Goal: Information Seeking & Learning: Learn about a topic

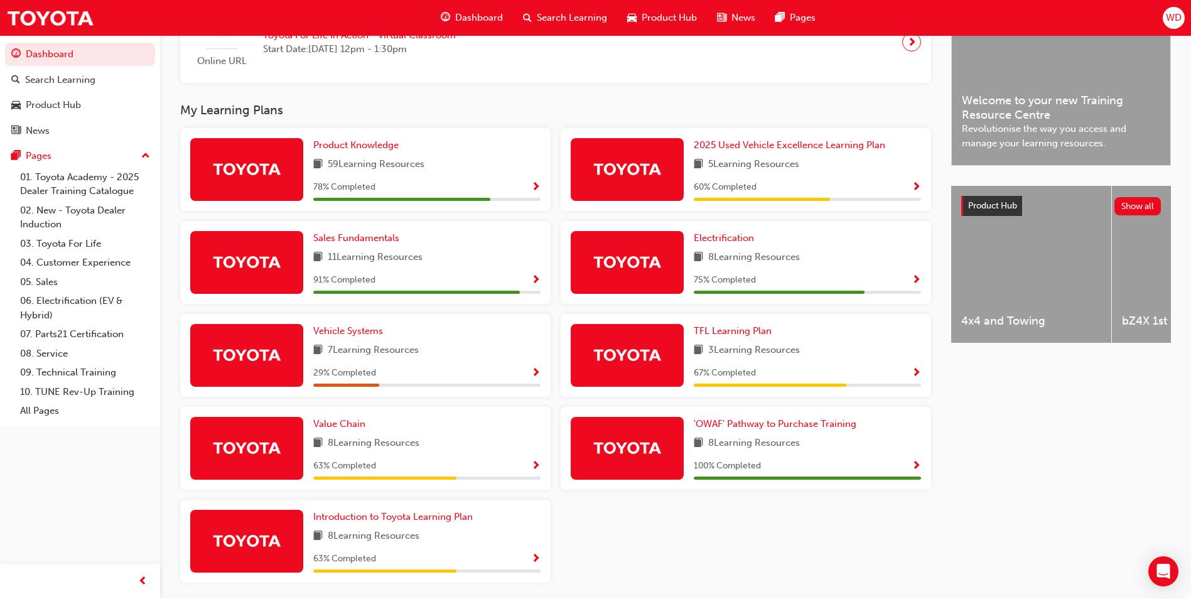
scroll to position [394, 0]
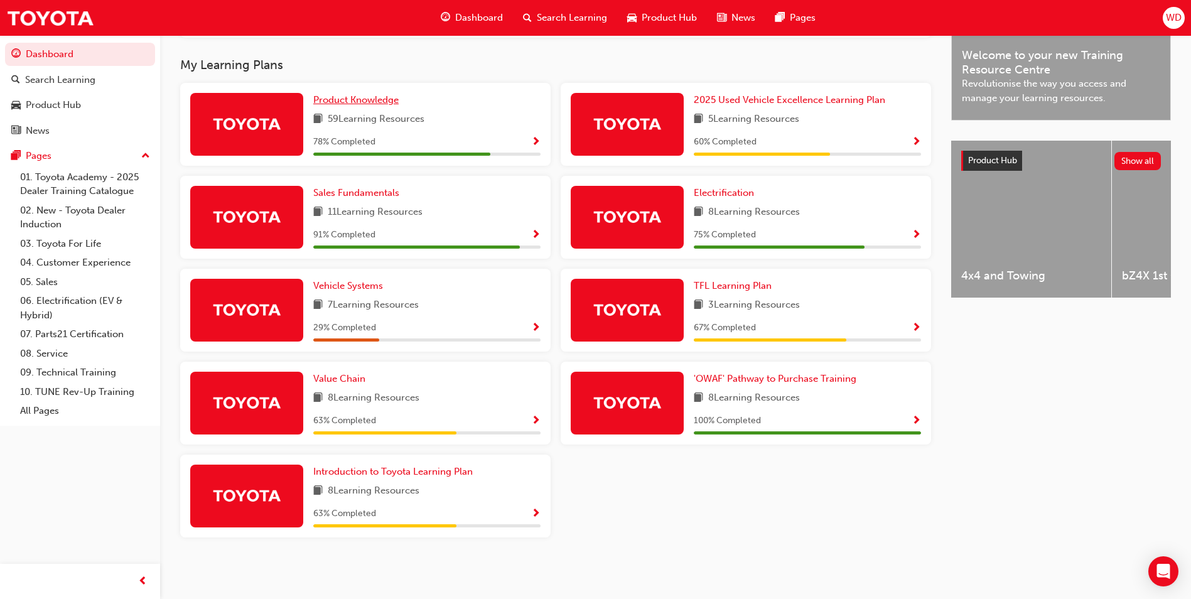
click at [379, 99] on span "Product Knowledge" at bounding box center [355, 99] width 85 height 11
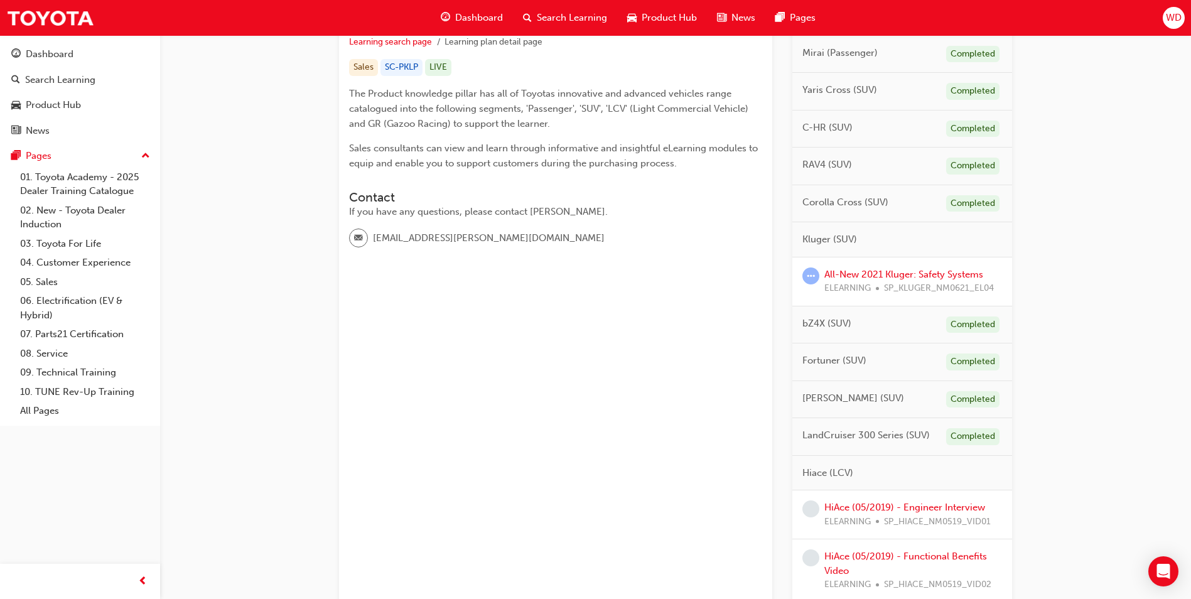
scroll to position [251, 0]
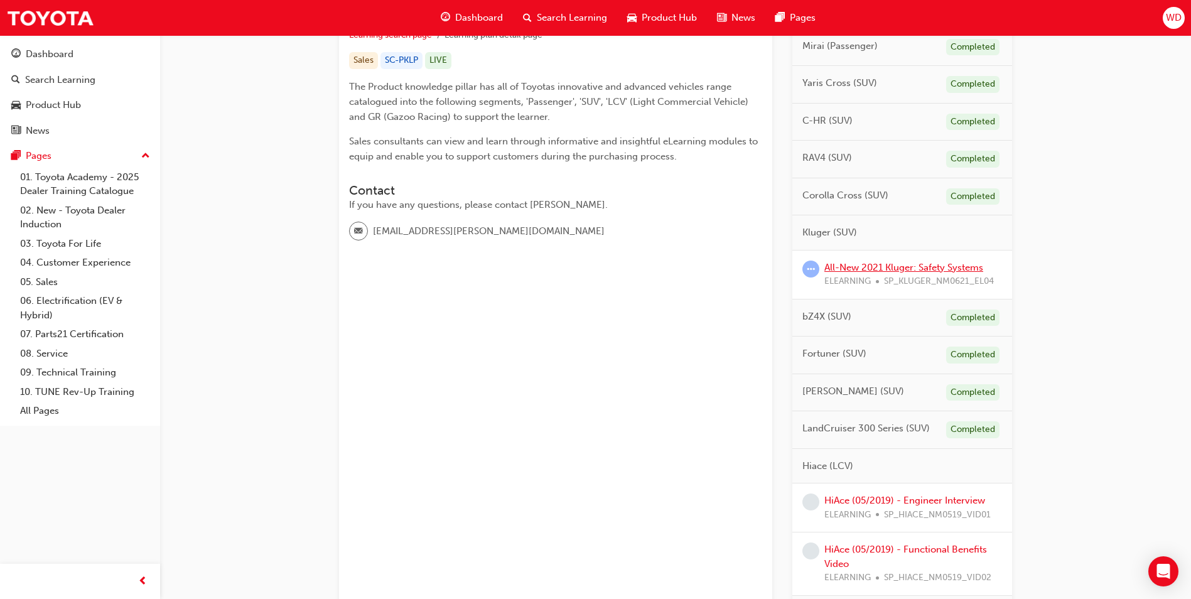
click at [906, 268] on link "All-New 2021 Kluger: Safety Systems" at bounding box center [904, 267] width 159 height 11
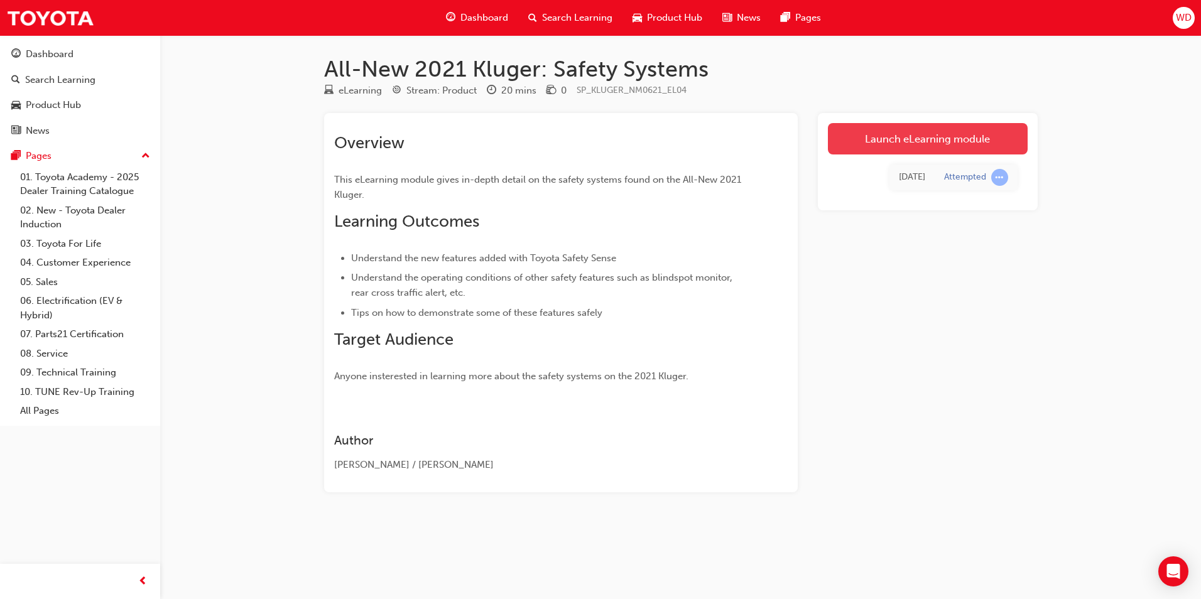
click at [866, 141] on link "Launch eLearning module" at bounding box center [928, 138] width 200 height 31
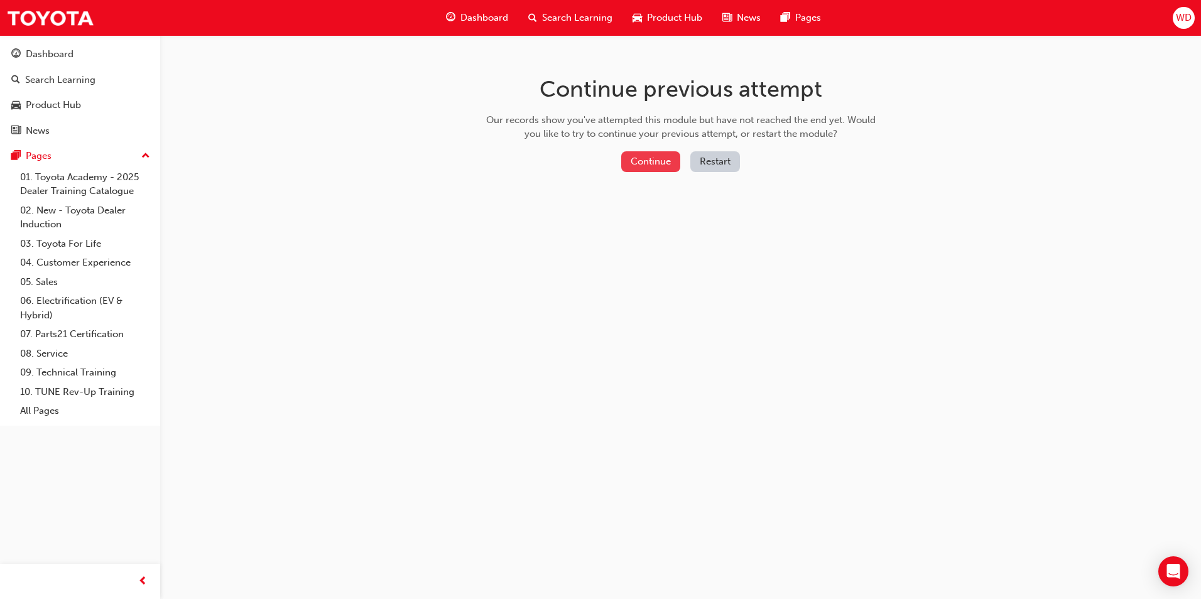
click at [666, 159] on button "Continue" at bounding box center [650, 161] width 59 height 21
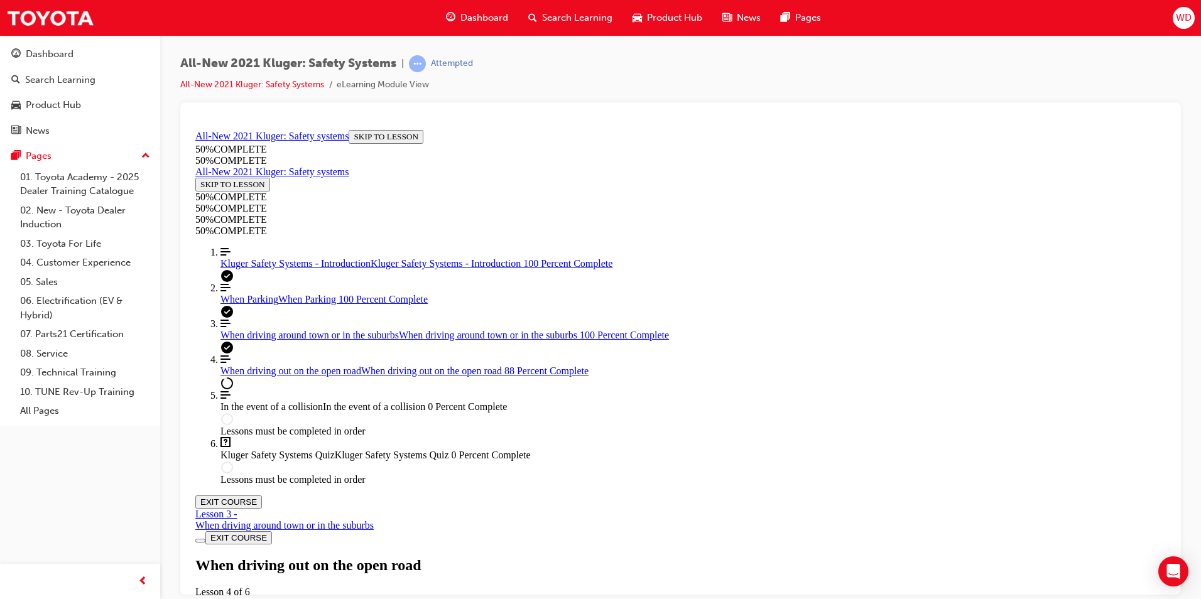
scroll to position [1488, 0]
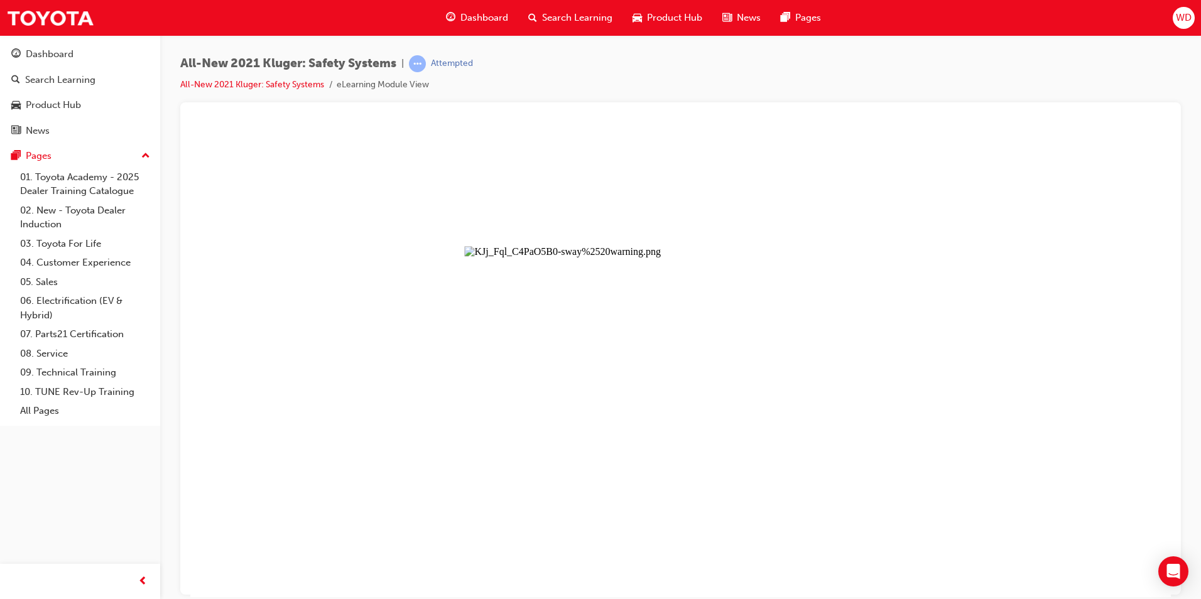
click at [512, 207] on button "Unzoom image" at bounding box center [680, 360] width 980 height 472
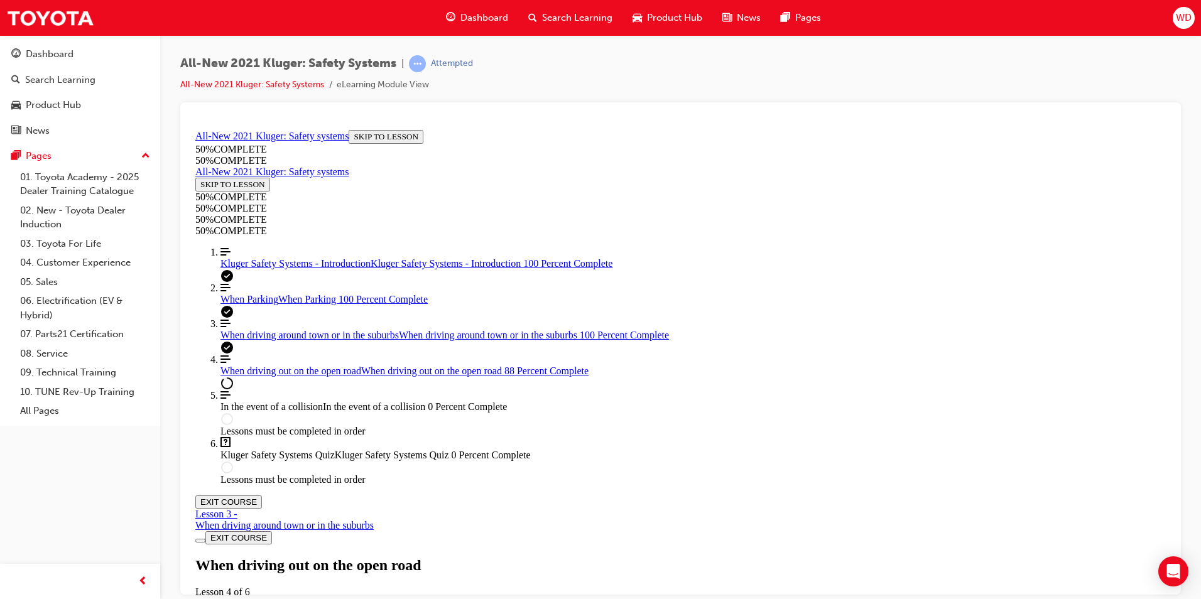
scroll to position [2242, 0]
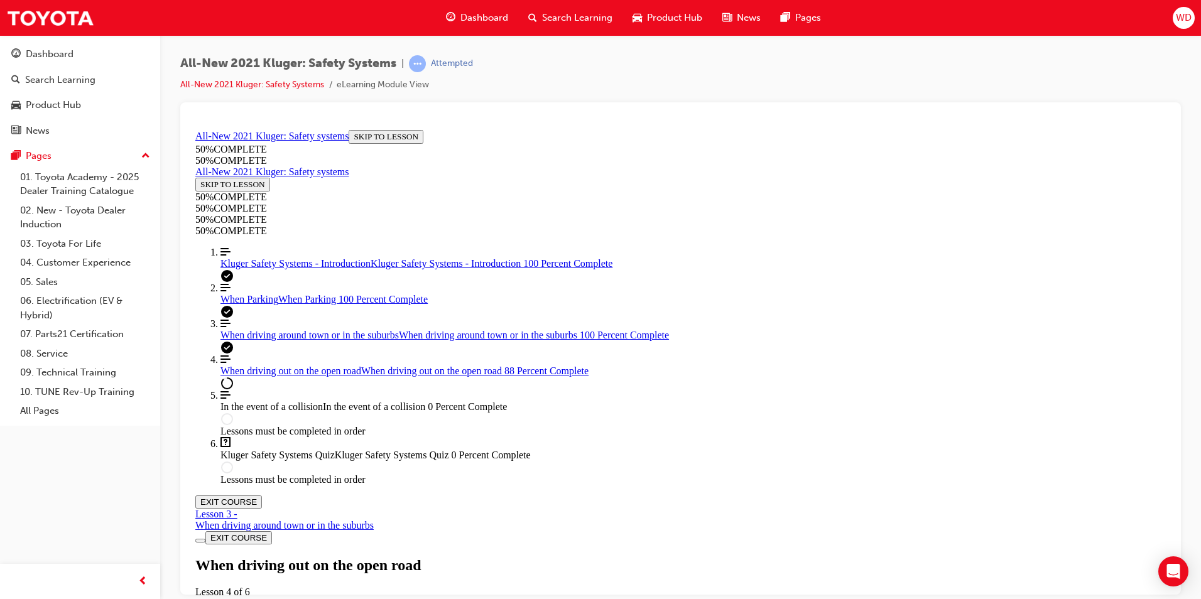
scroll to position [6318, 0]
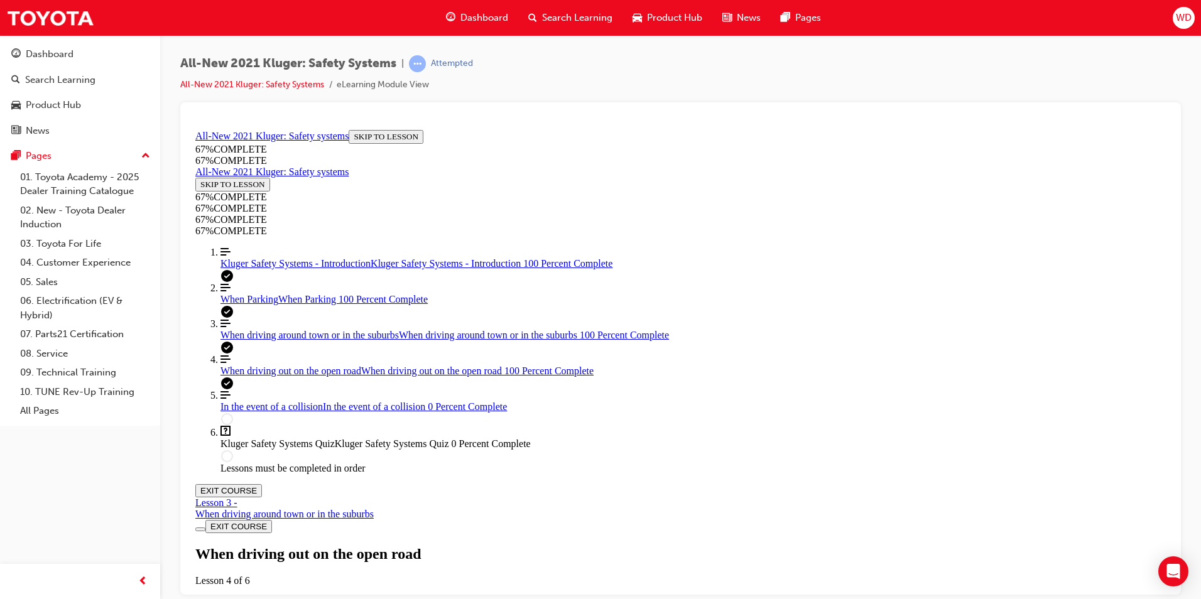
scroll to position [7460, 0]
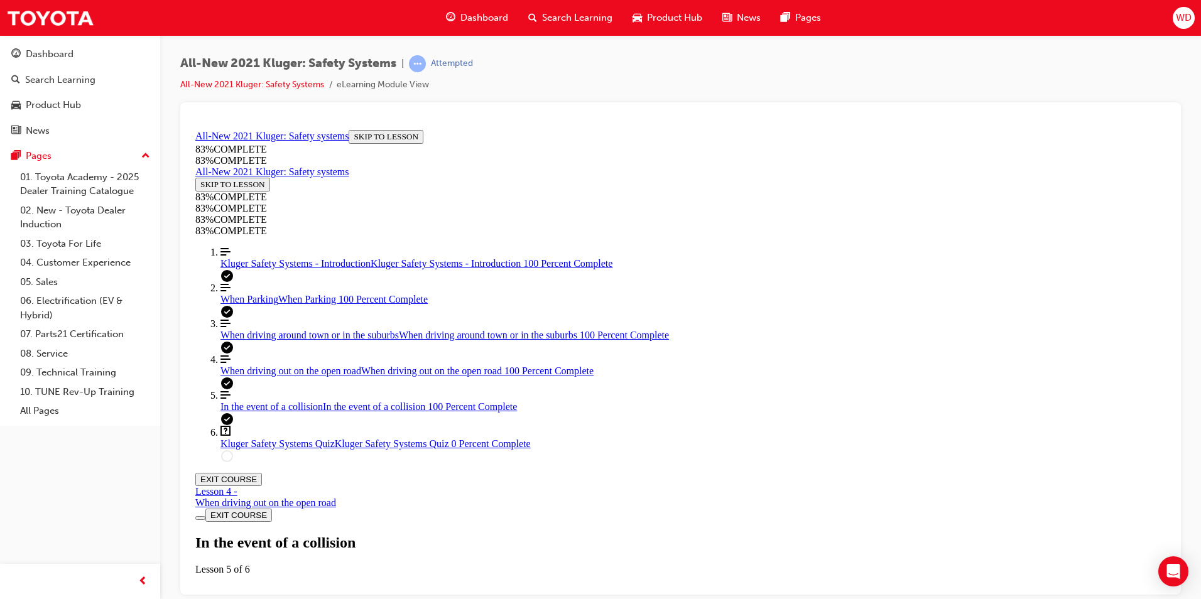
scroll to position [2973, 0]
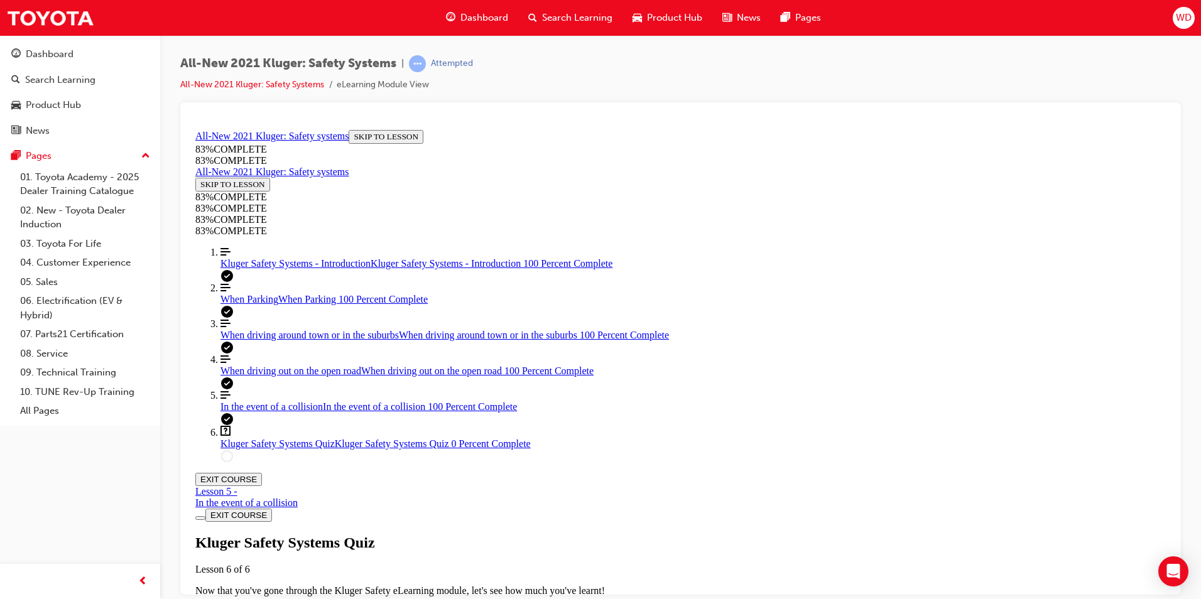
scroll to position [43, 0]
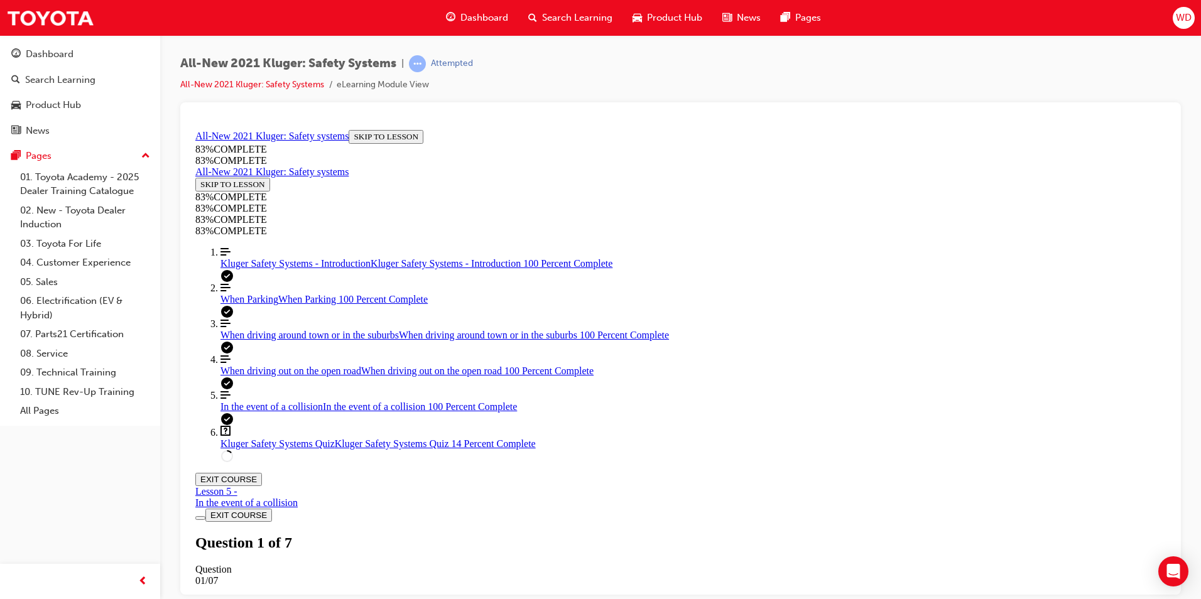
scroll to position [297, 0]
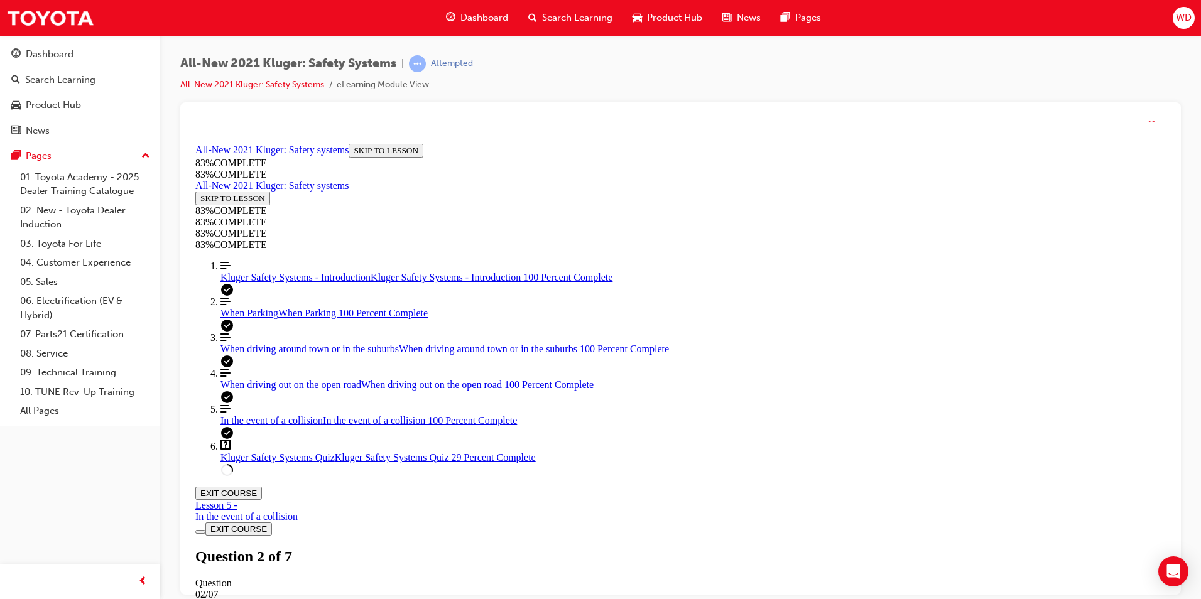
scroll to position [46, 0]
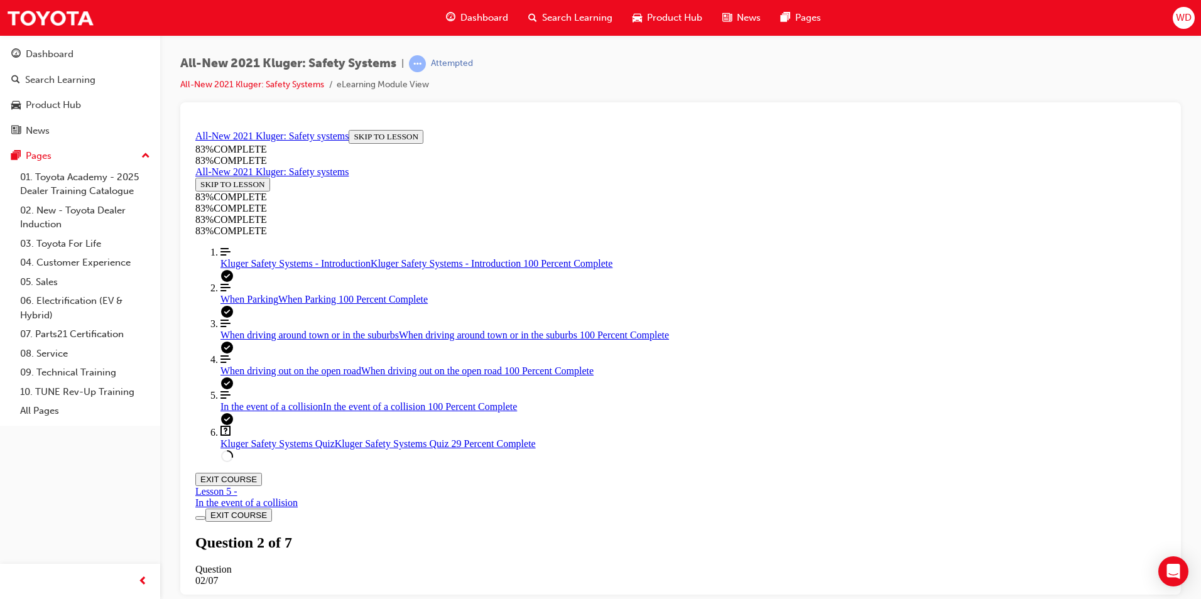
drag, startPoint x: 676, startPoint y: 422, endPoint x: 718, endPoint y: 504, distance: 92.4
drag, startPoint x: 640, startPoint y: 420, endPoint x: 680, endPoint y: 347, distance: 83.2
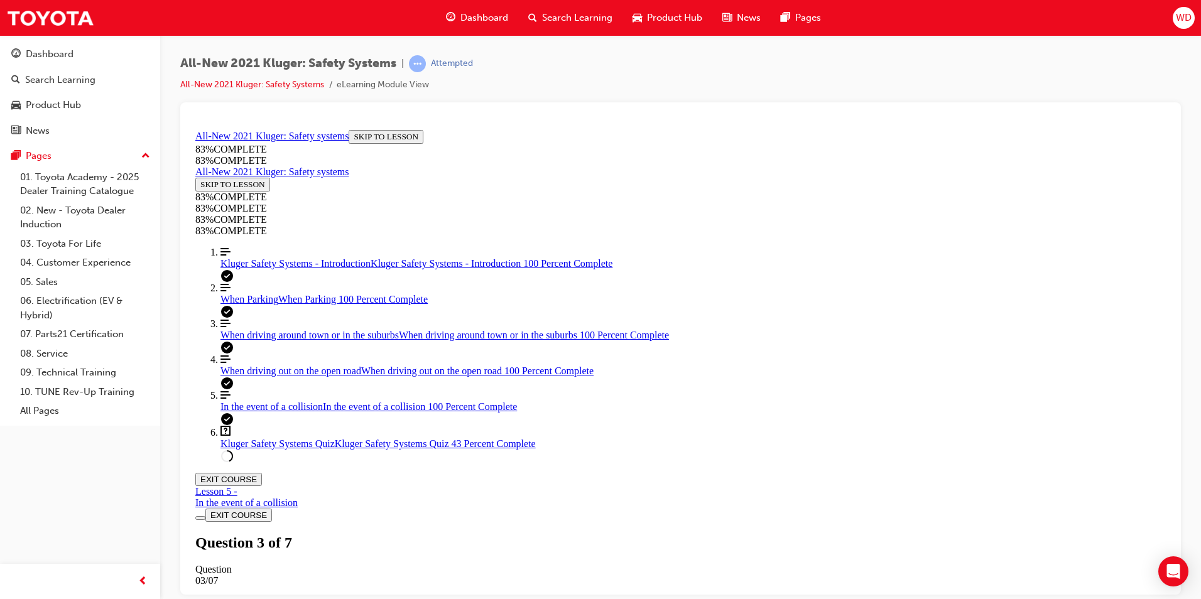
drag, startPoint x: 630, startPoint y: 407, endPoint x: 661, endPoint y: 404, distance: 31.5
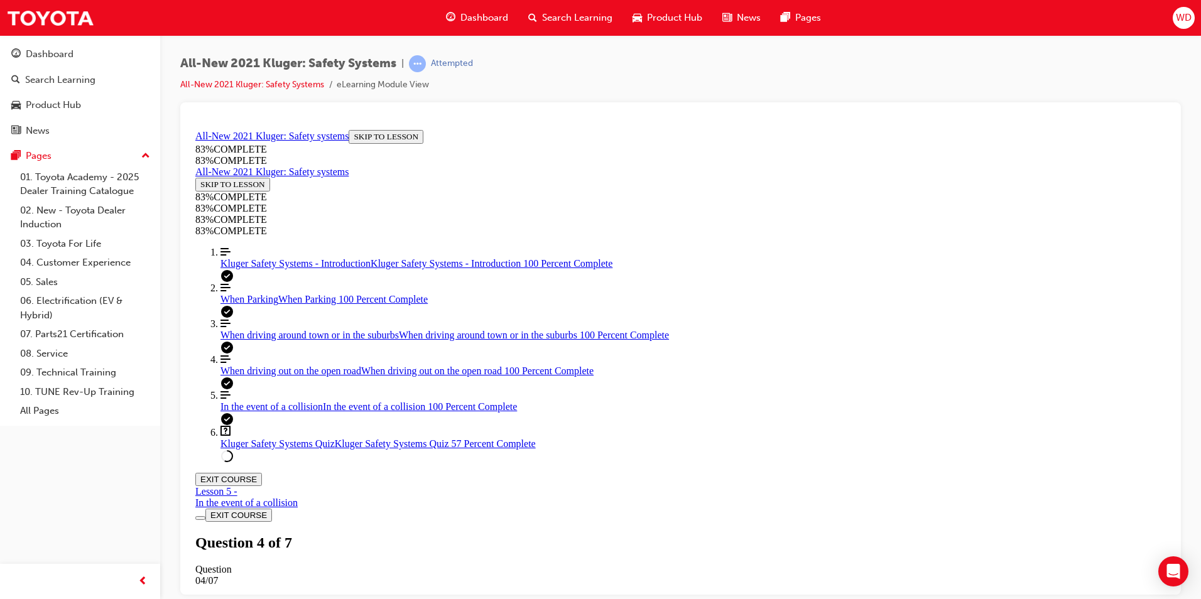
scroll to position [109, 0]
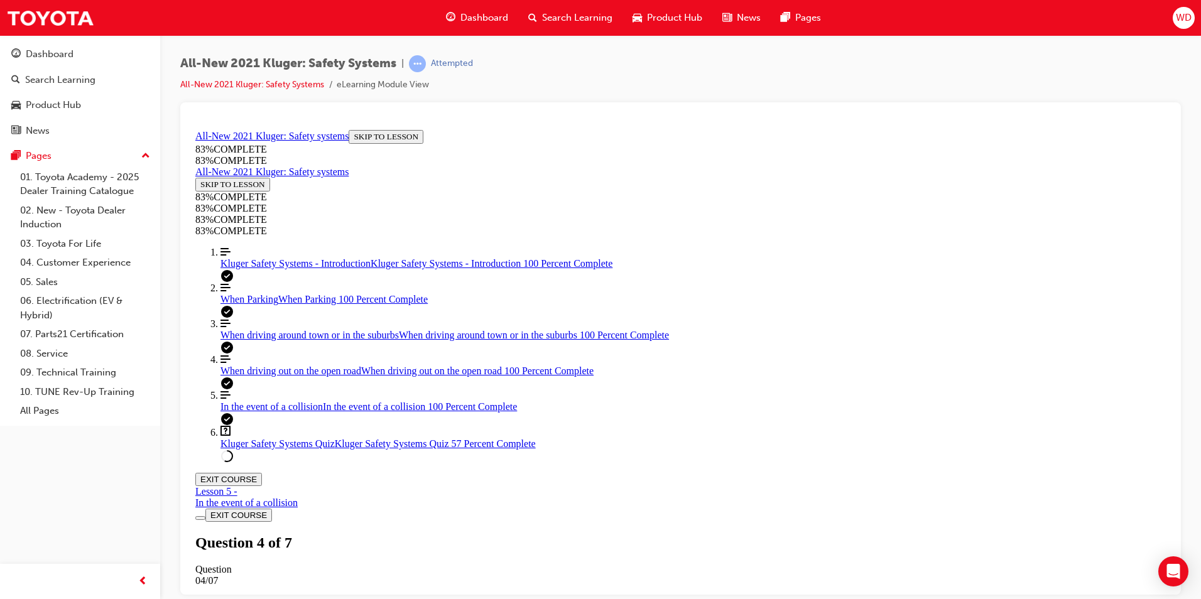
scroll to position [259, 0]
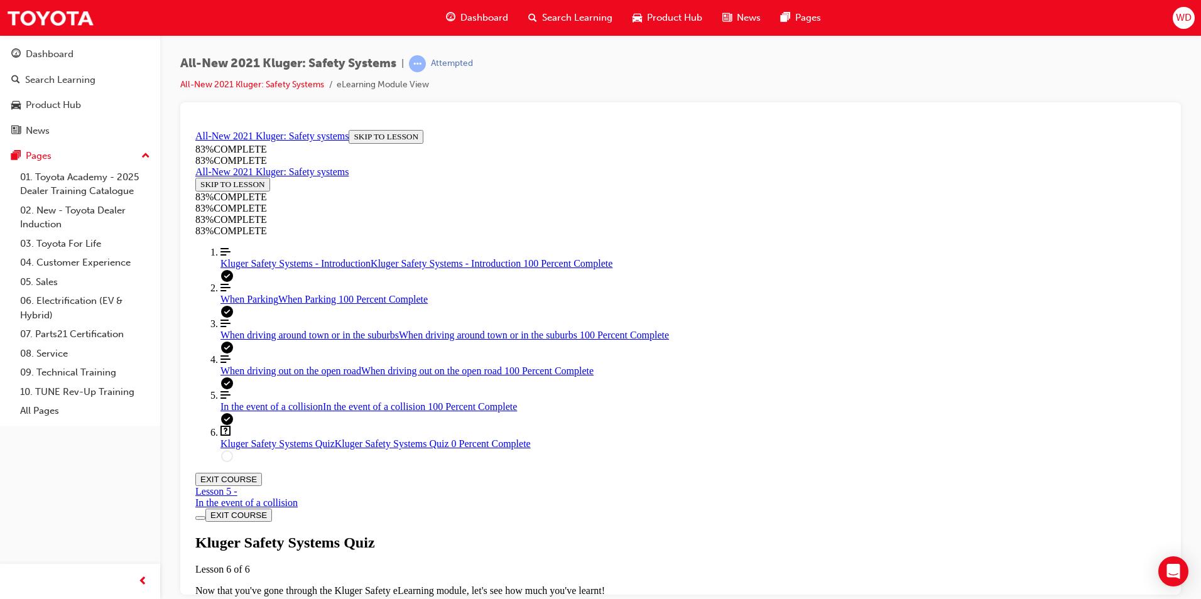
scroll to position [46, 0]
click at [261, 376] on div "When driving out on the open road When driving out on the open road 100 Percent…" at bounding box center [692, 370] width 945 height 11
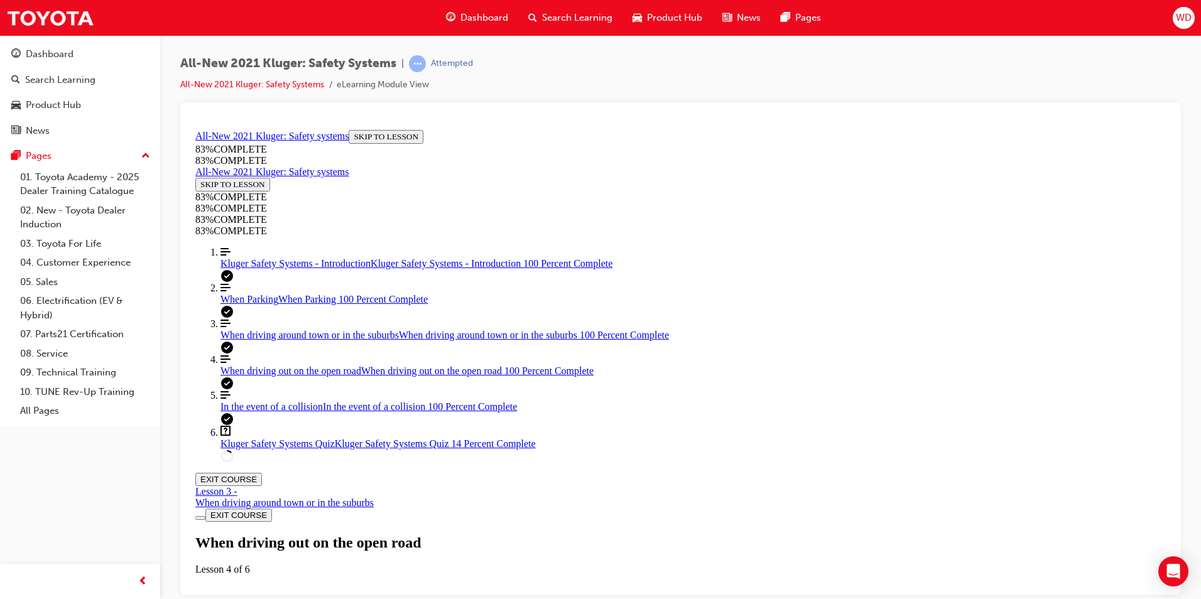
scroll to position [4926, 0]
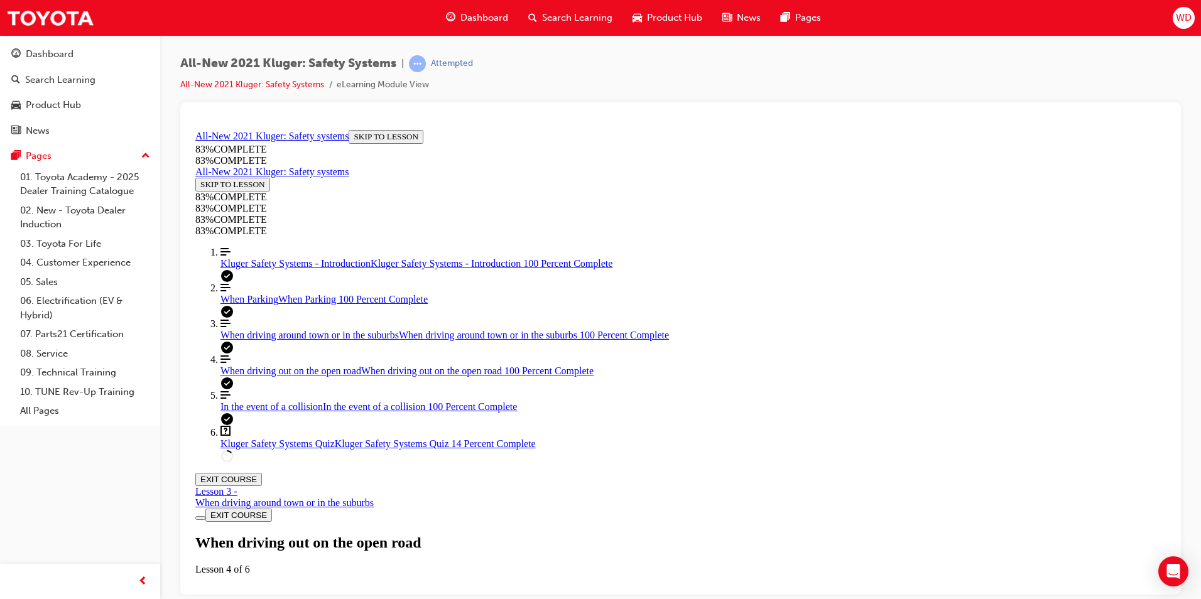
click at [325, 449] on div "Kluger Safety Systems Quiz Kluger Safety Systems Quiz 14 Percent Complete" at bounding box center [692, 443] width 945 height 11
click at [285, 411] on span "In the event of a collision" at bounding box center [271, 406] width 102 height 11
click at [324, 449] on div "Kluger Safety Systems Quiz Kluger Safety Systems Quiz 14 Percent Complete" at bounding box center [692, 443] width 945 height 11
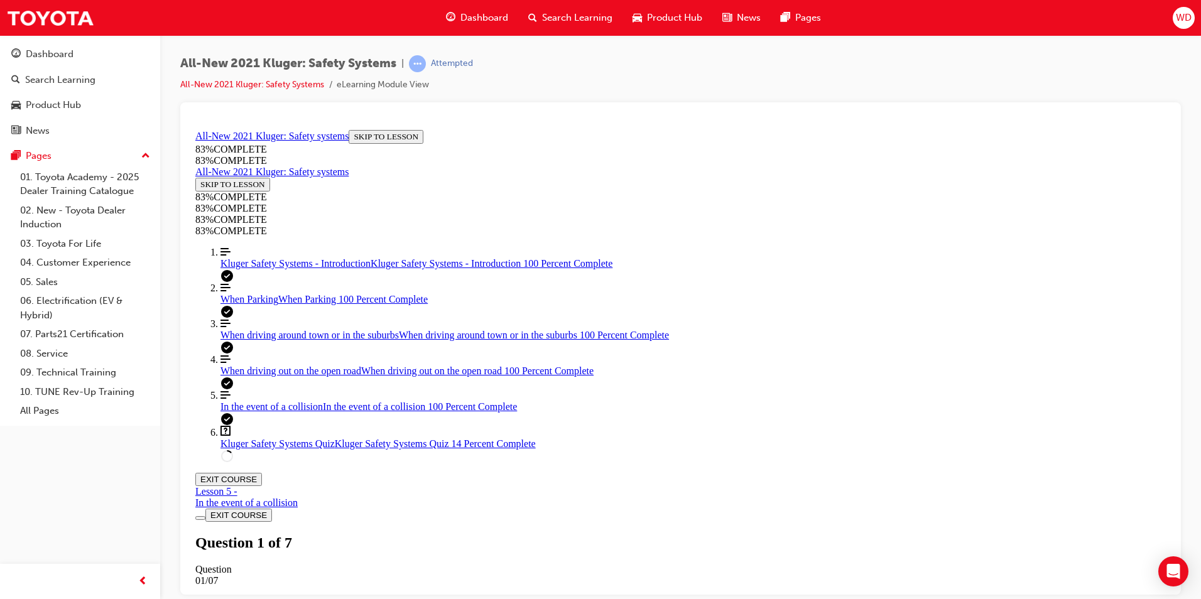
scroll to position [232, 0]
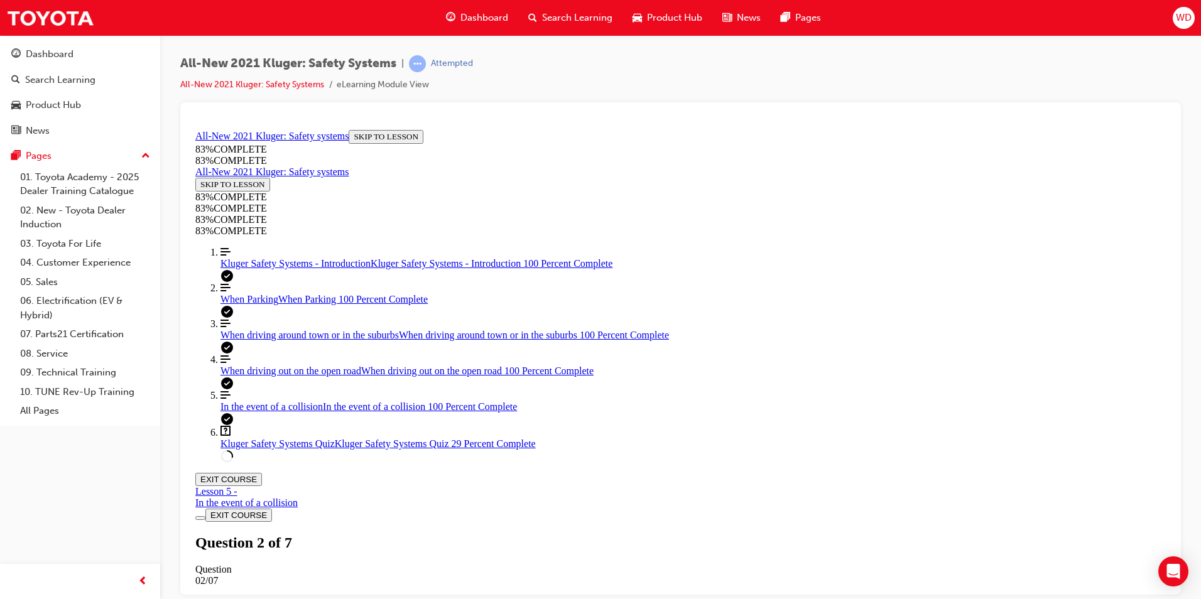
drag, startPoint x: 692, startPoint y: 469, endPoint x: 733, endPoint y: 396, distance: 83.0
drag, startPoint x: 641, startPoint y: 539, endPoint x: 680, endPoint y: 538, distance: 38.3
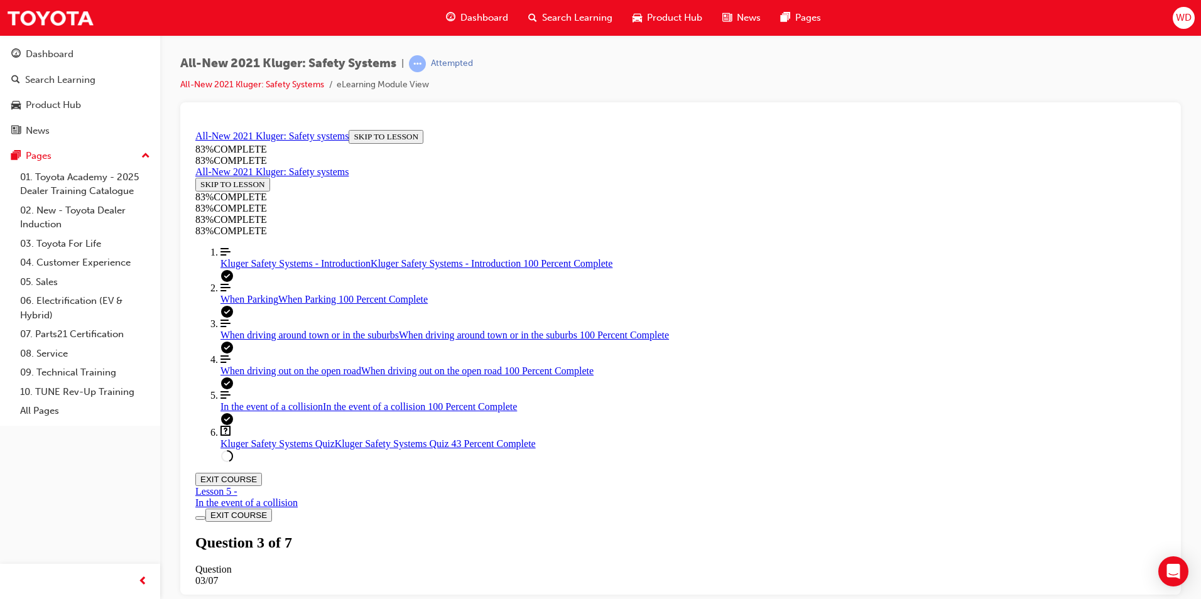
drag, startPoint x: 651, startPoint y: 479, endPoint x: 683, endPoint y: 479, distance: 31.4
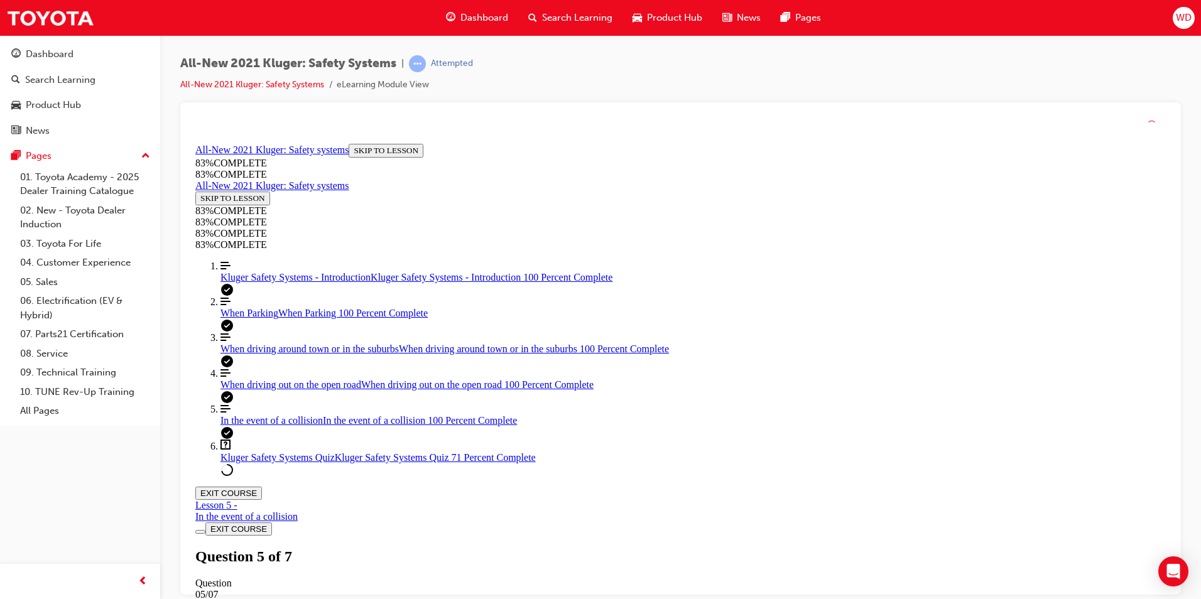
scroll to position [46, 0]
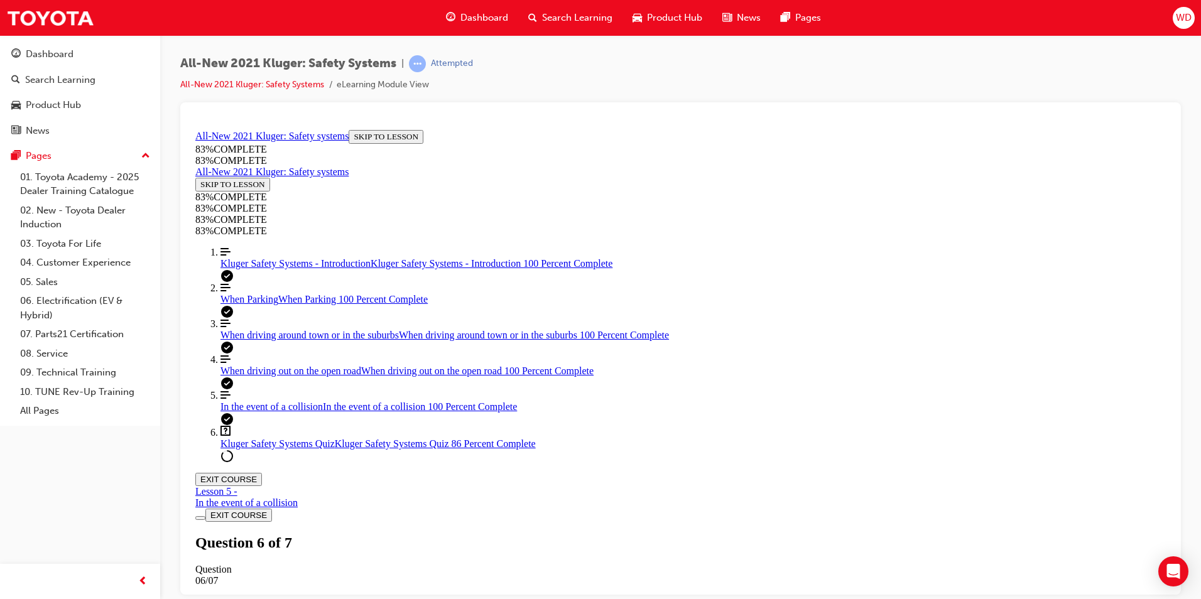
click at [287, 268] on span "Kluger Safety Systems - Introduction" at bounding box center [295, 263] width 150 height 11
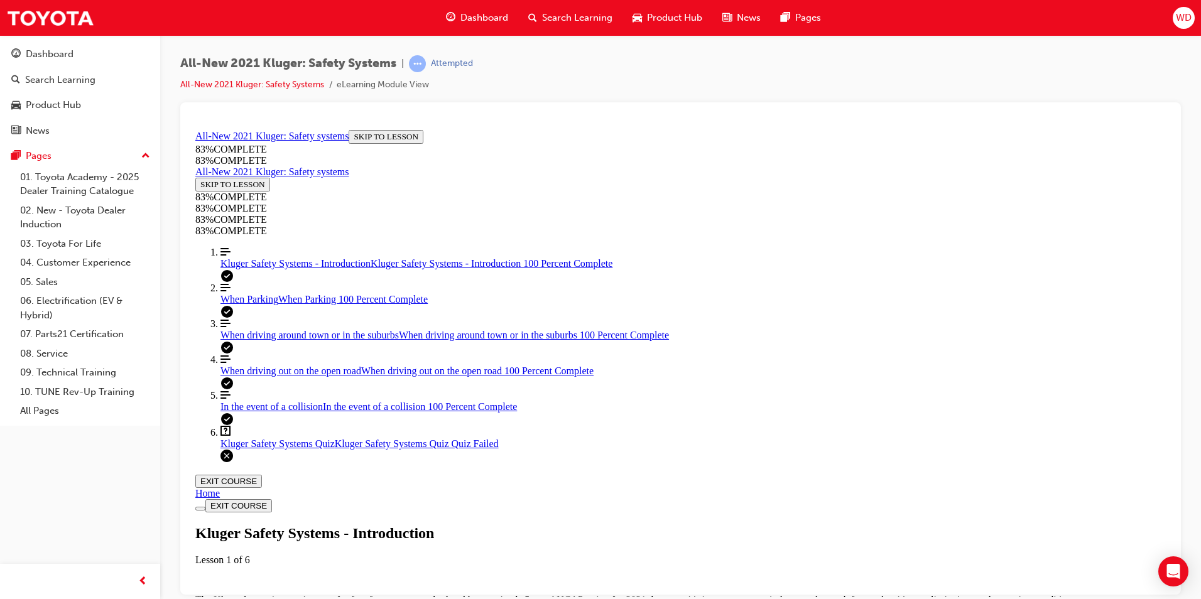
scroll to position [483, 0]
click at [309, 305] on div "When Parking When Parking 100 Percent Complete" at bounding box center [692, 298] width 945 height 11
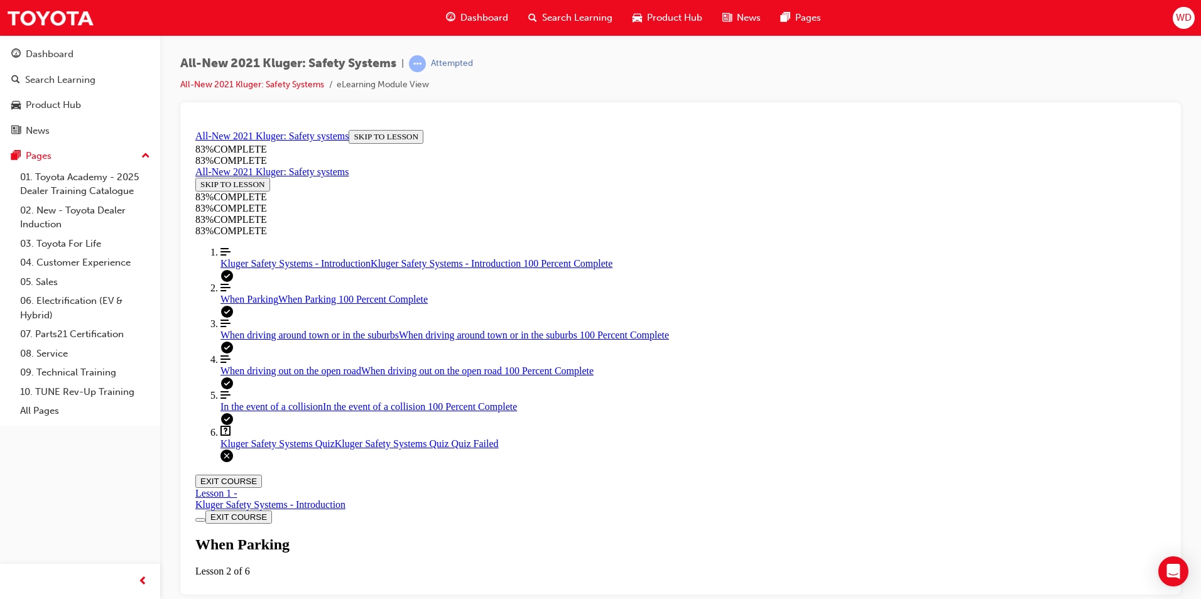
scroll to position [4602, 0]
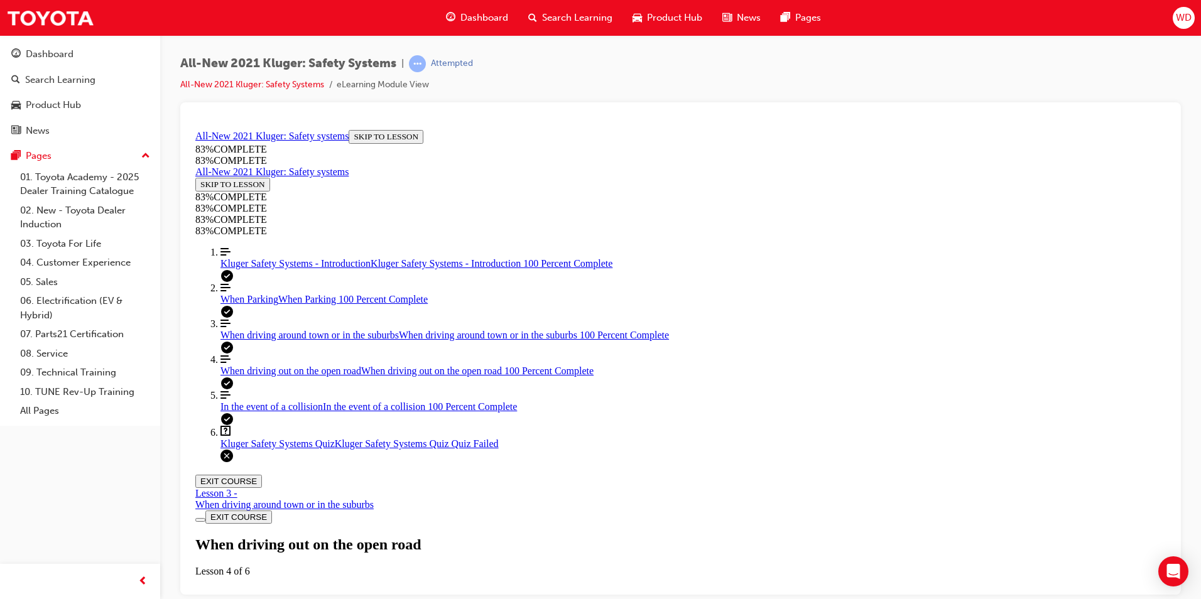
click at [256, 448] on span "Kluger Safety Systems Quiz" at bounding box center [277, 443] width 114 height 11
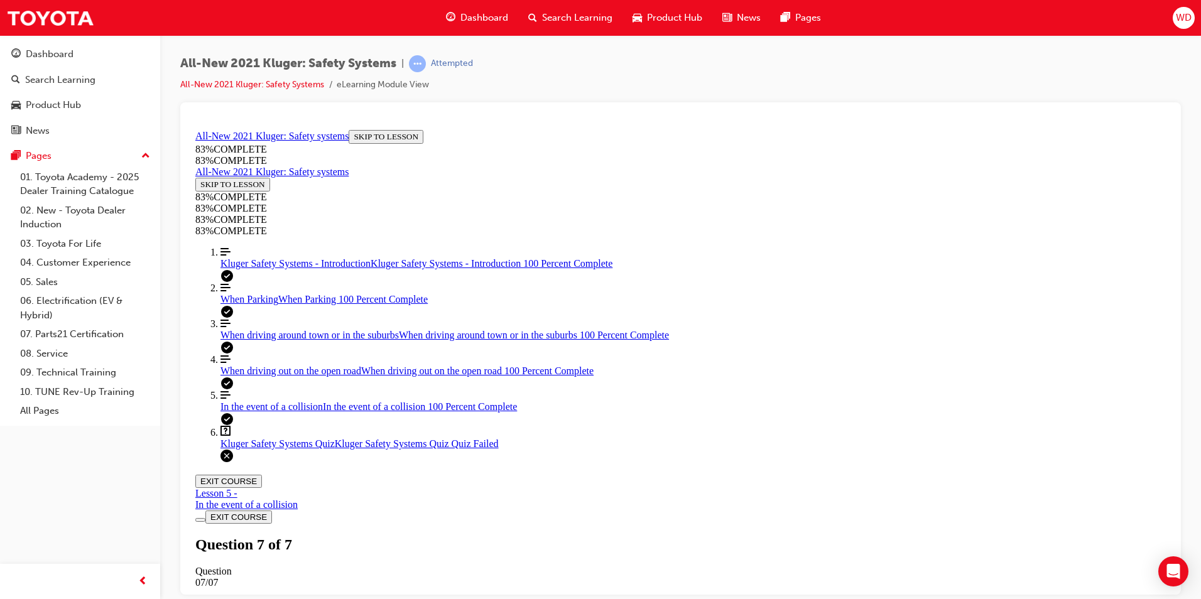
scroll to position [177, 0]
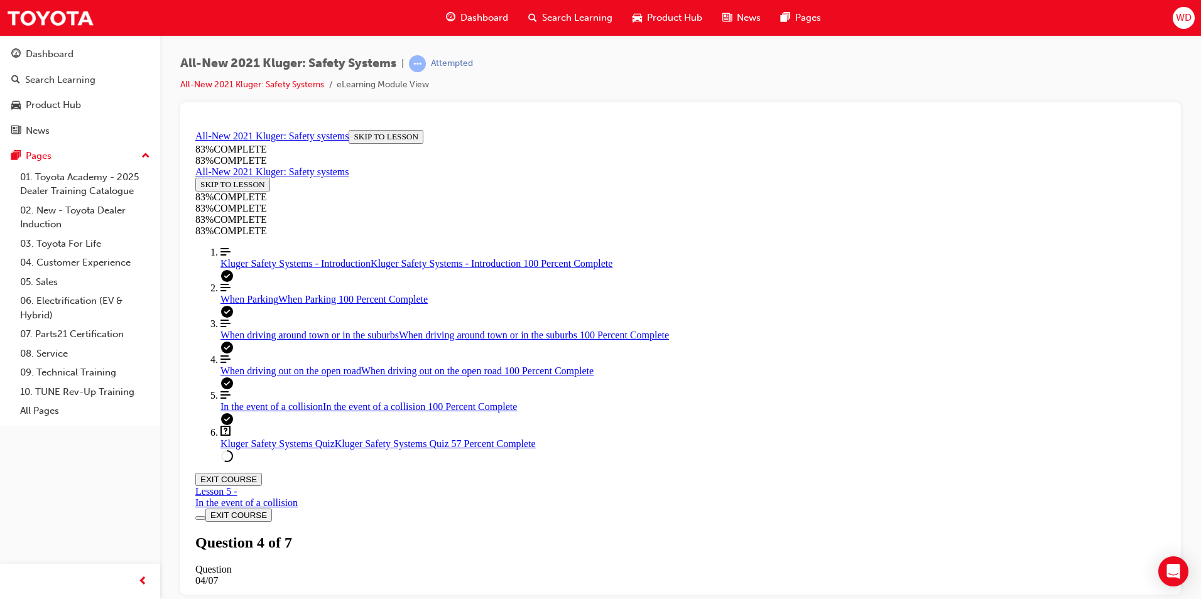
drag, startPoint x: 649, startPoint y: 298, endPoint x: 686, endPoint y: 385, distance: 94.3
drag, startPoint x: 641, startPoint y: 303, endPoint x: 680, endPoint y: 300, distance: 39.1
drag, startPoint x: 631, startPoint y: 449, endPoint x: 666, endPoint y: 449, distance: 35.8
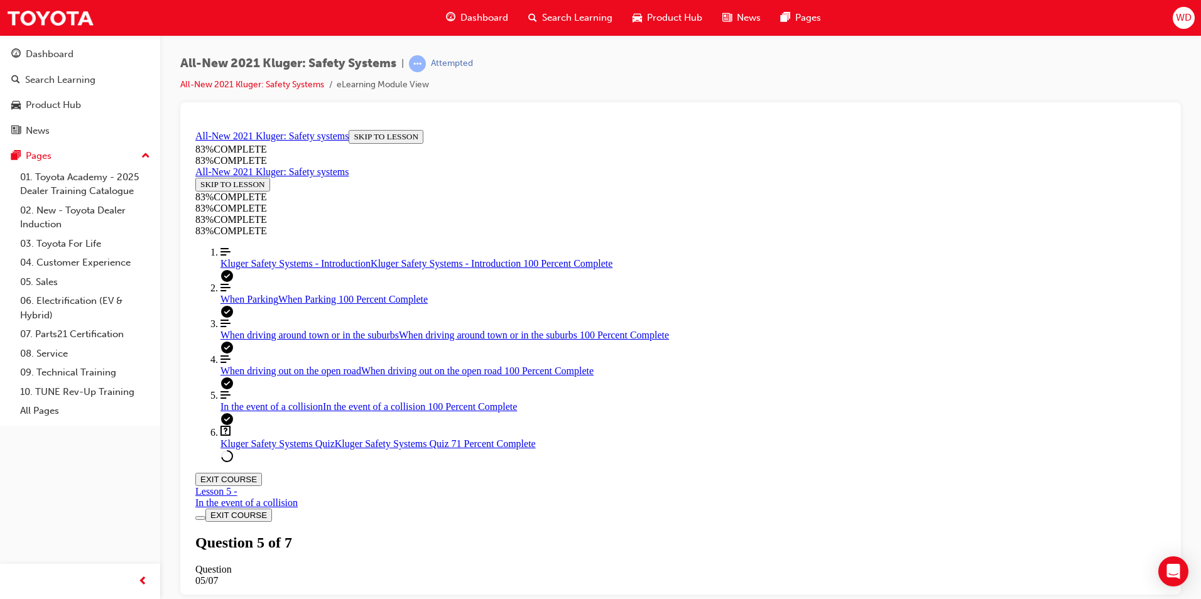
scroll to position [46, 0]
click at [251, 376] on div "When driving out on the open road When driving out on the open road 100 Percent…" at bounding box center [692, 370] width 945 height 11
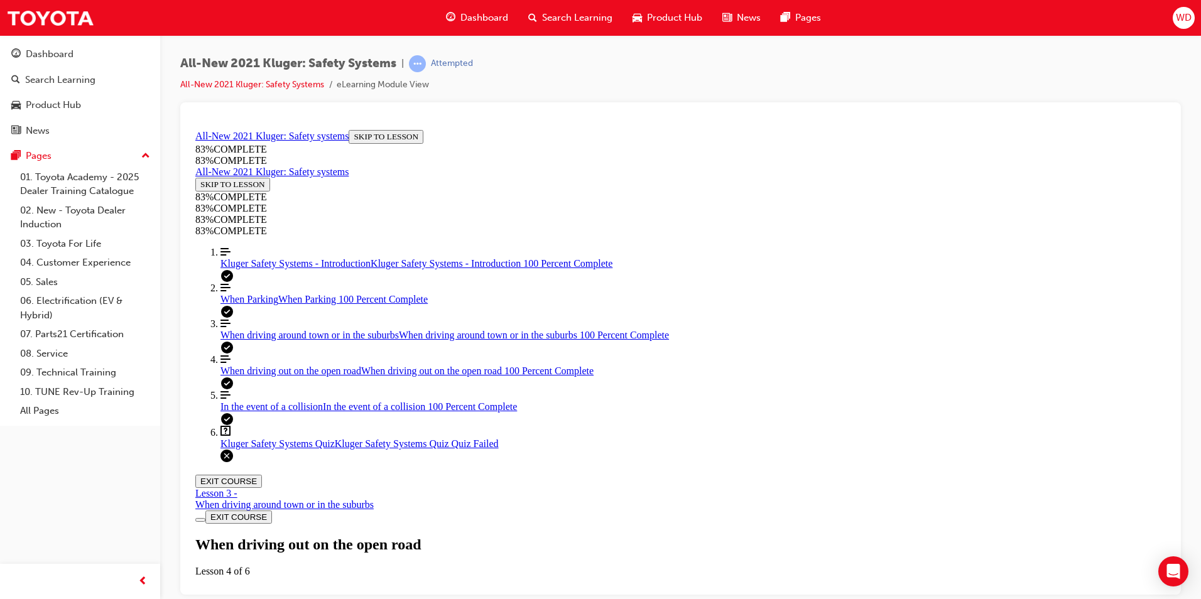
scroll to position [1488, 0]
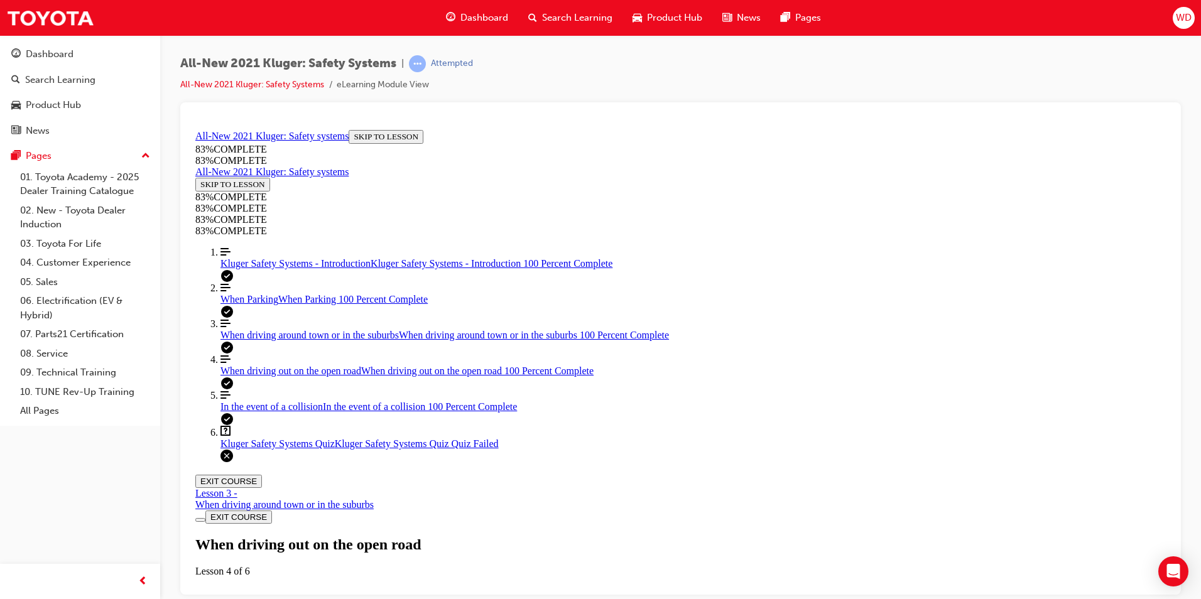
click at [296, 449] on link "Question box Question mark inside of a square Kluger Safety Systems Quiz Kluger…" at bounding box center [692, 437] width 945 height 24
click at [269, 376] on span "When driving out on the open road" at bounding box center [290, 370] width 141 height 11
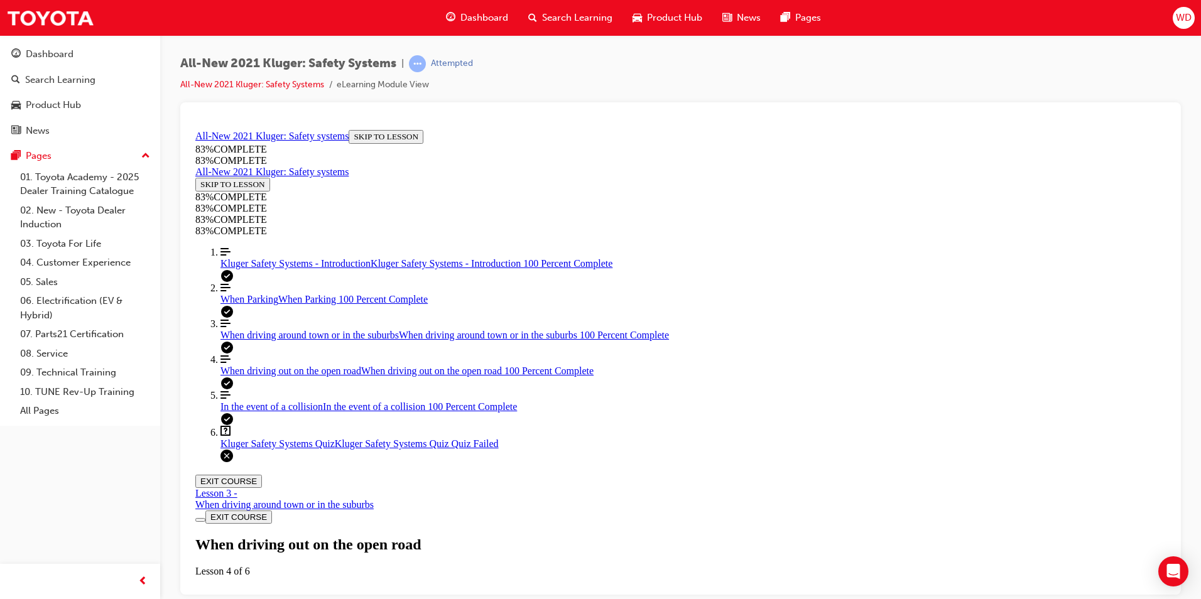
click at [249, 449] on link "Question box Question mark inside of a square Kluger Safety Systems Quiz Kluger…" at bounding box center [692, 437] width 945 height 24
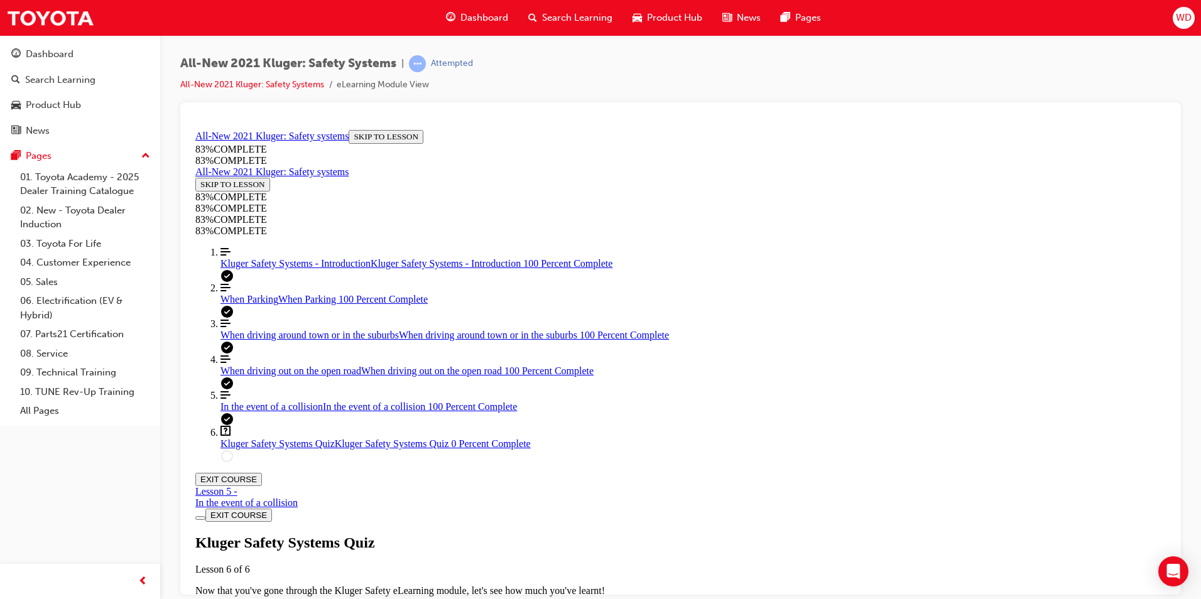
scroll to position [45, 0]
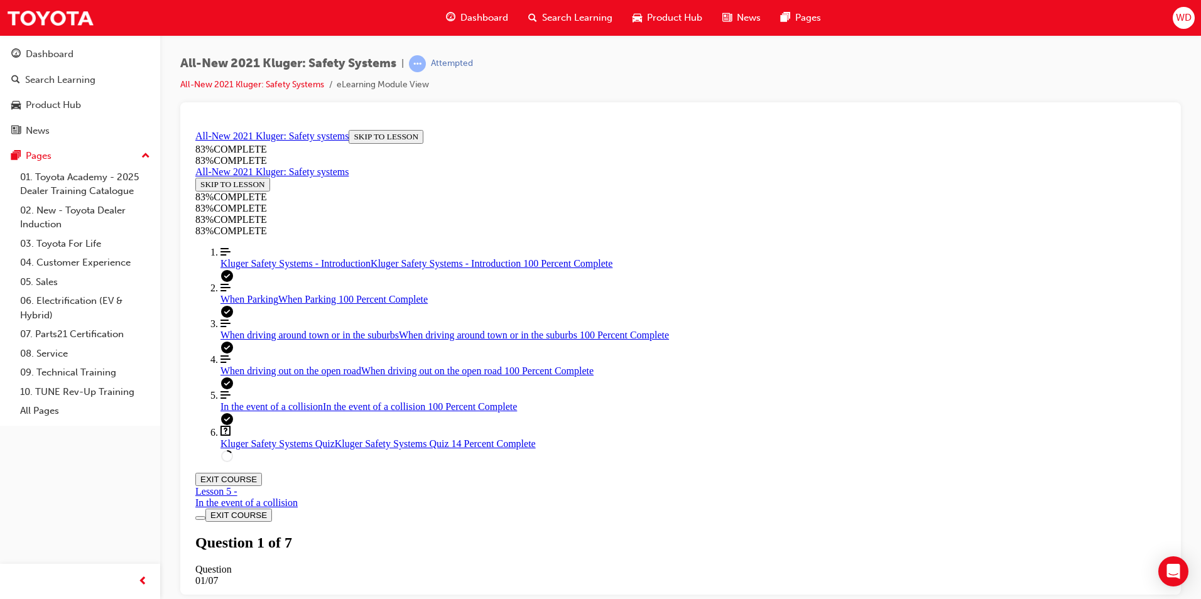
scroll to position [406, 0]
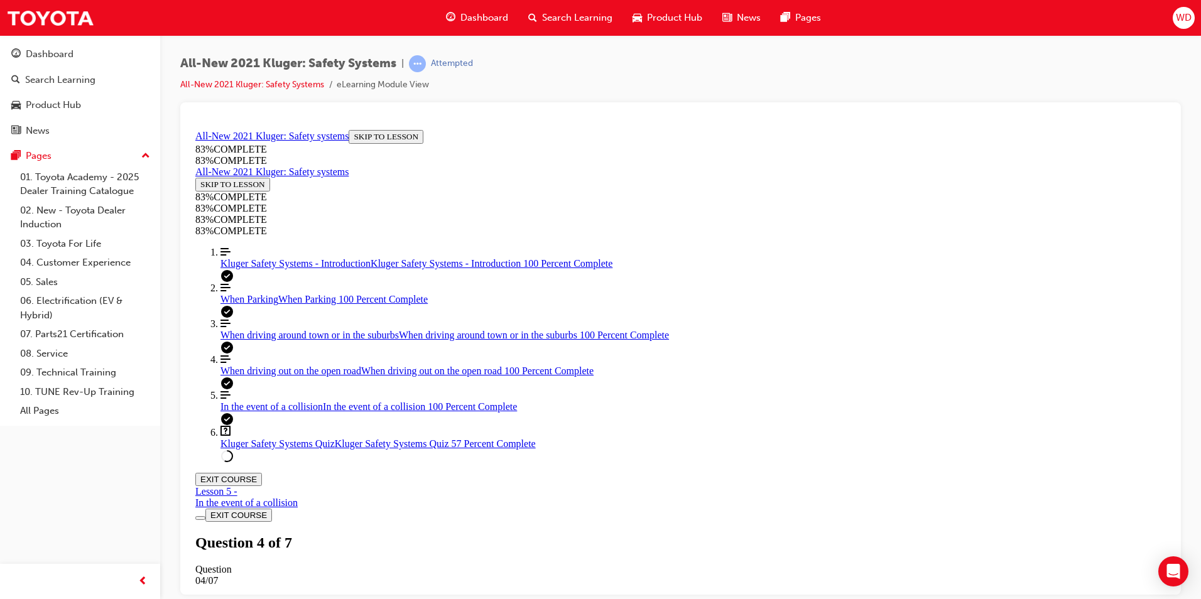
scroll to position [150, 0]
drag, startPoint x: 690, startPoint y: 296, endPoint x: 727, endPoint y: 449, distance: 157.7
drag, startPoint x: 637, startPoint y: 293, endPoint x: 671, endPoint y: 372, distance: 86.4
drag, startPoint x: 622, startPoint y: 300, endPoint x: 658, endPoint y: 300, distance: 35.8
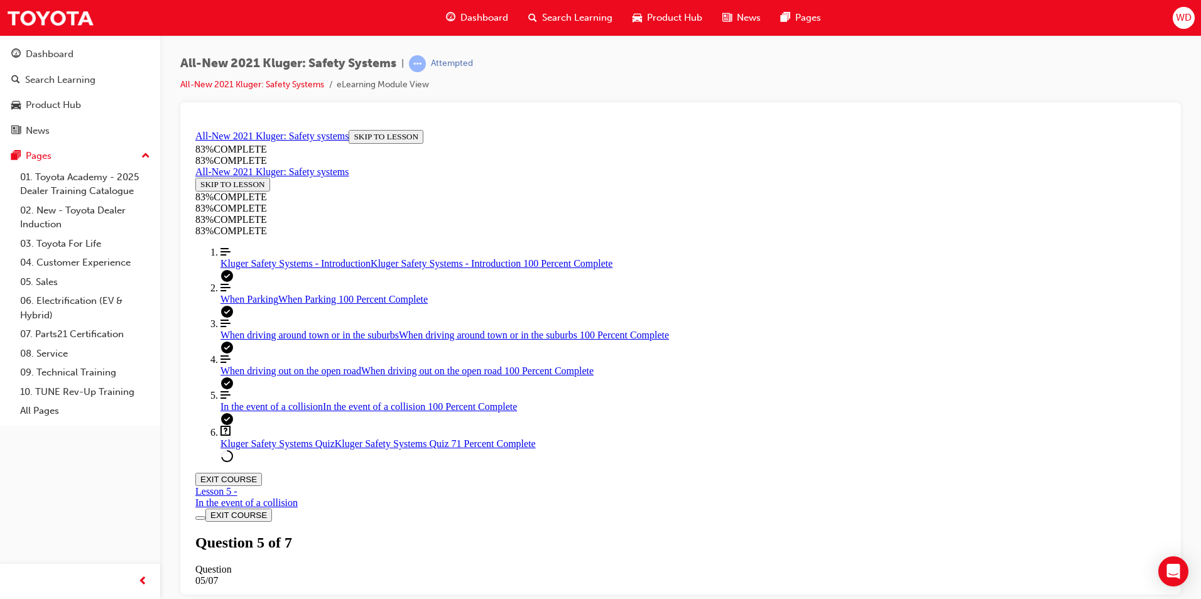
scroll to position [259, 0]
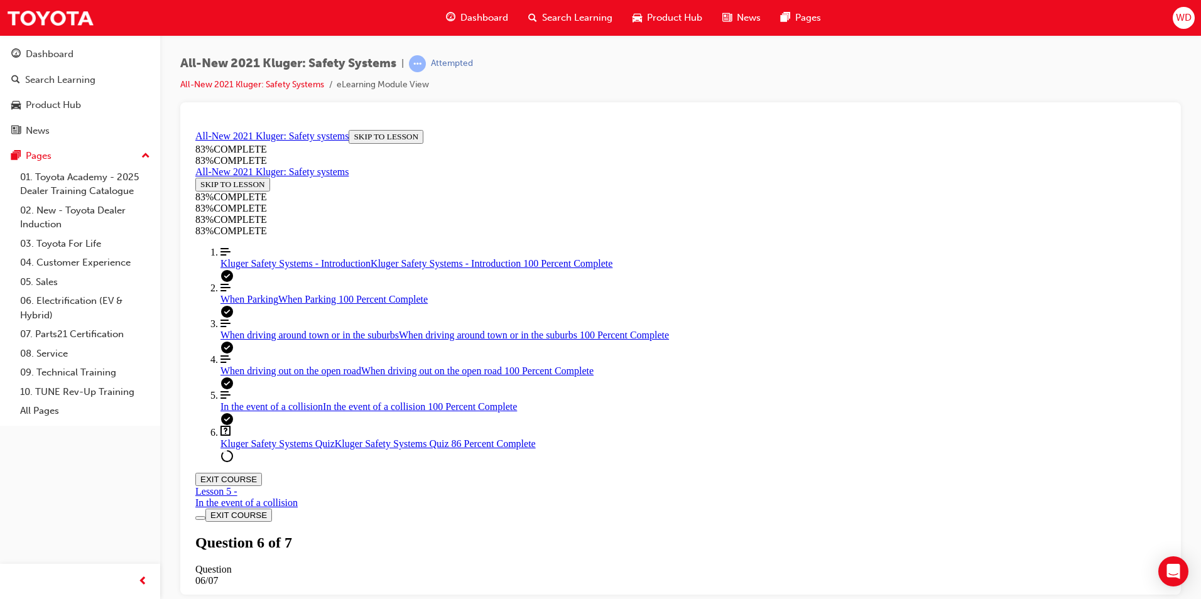
click at [262, 472] on button "EXIT COURSE" at bounding box center [228, 478] width 67 height 13
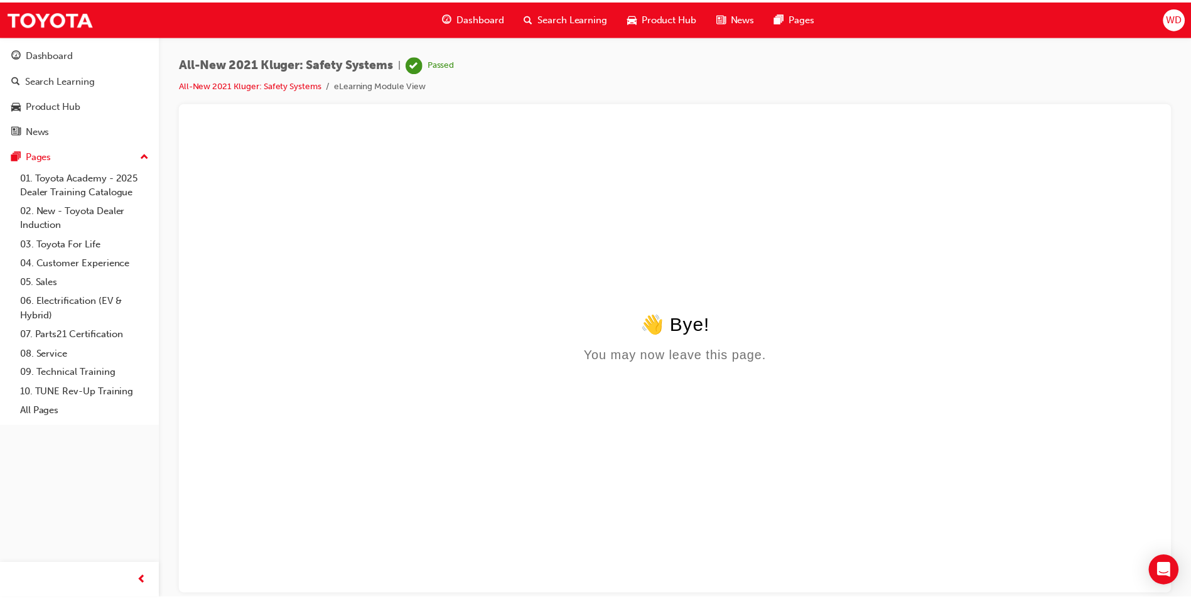
scroll to position [0, 0]
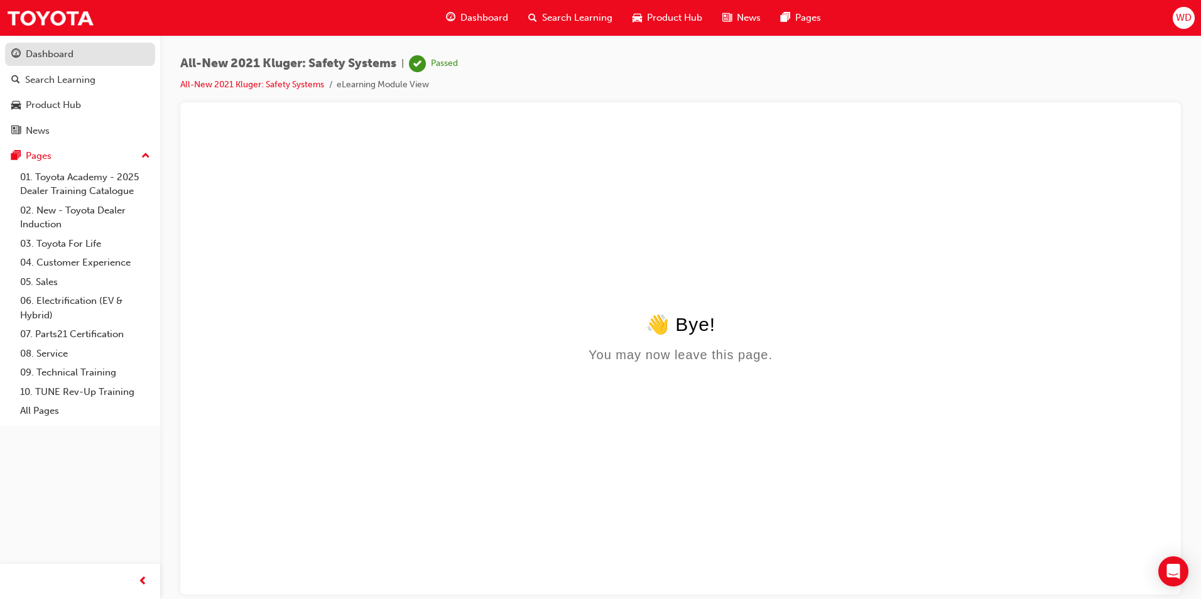
click at [31, 52] on div "Dashboard" at bounding box center [50, 54] width 48 height 14
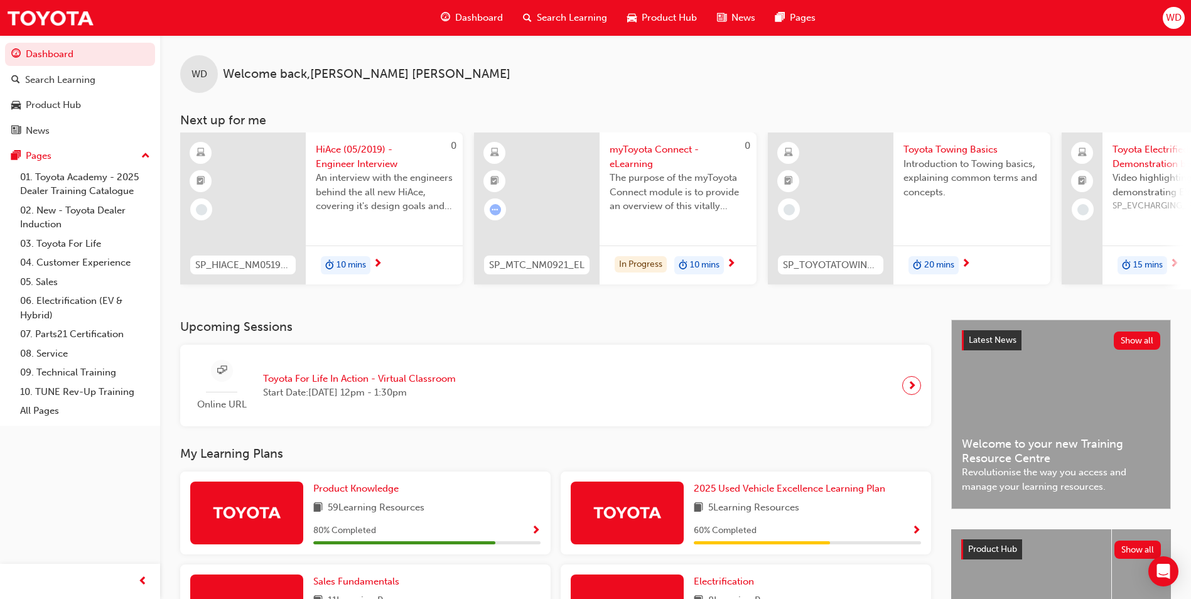
click at [495, 48] on div "WD Welcome back , [PERSON_NAME]" at bounding box center [675, 64] width 1031 height 58
